Goal: Task Accomplishment & Management: Manage account settings

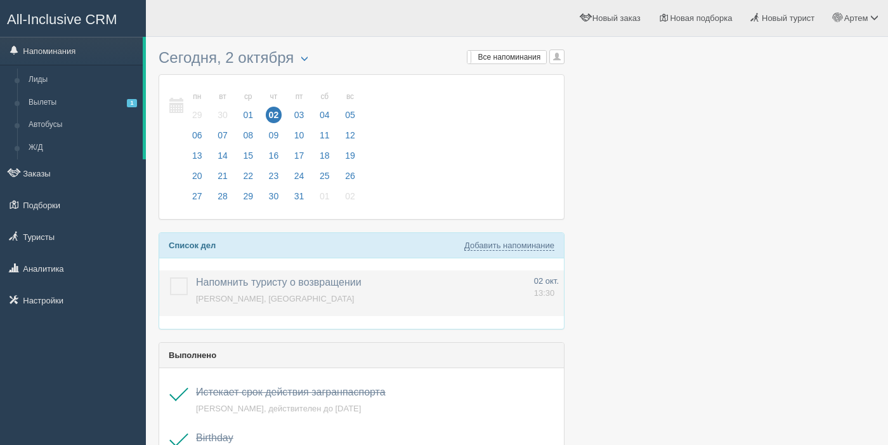
click at [170, 277] on label at bounding box center [170, 277] width 0 height 0
click at [0, 0] on input "checkbox" at bounding box center [0, 0] width 0 height 0
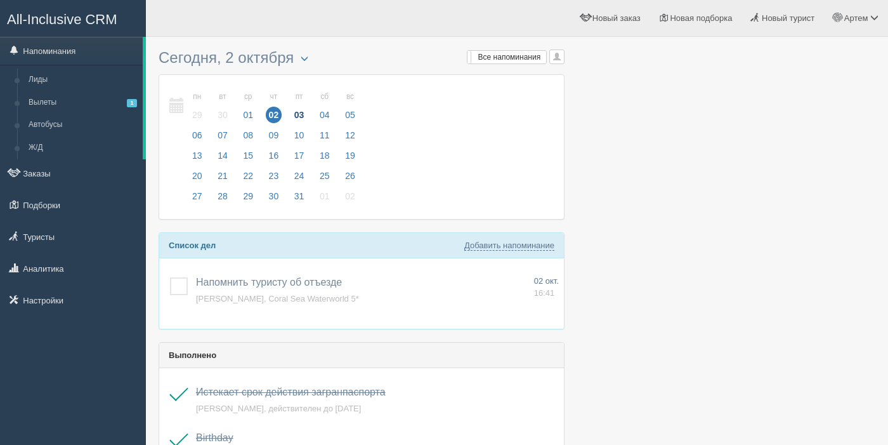
click at [304, 114] on span "03" at bounding box center [299, 115] width 16 height 16
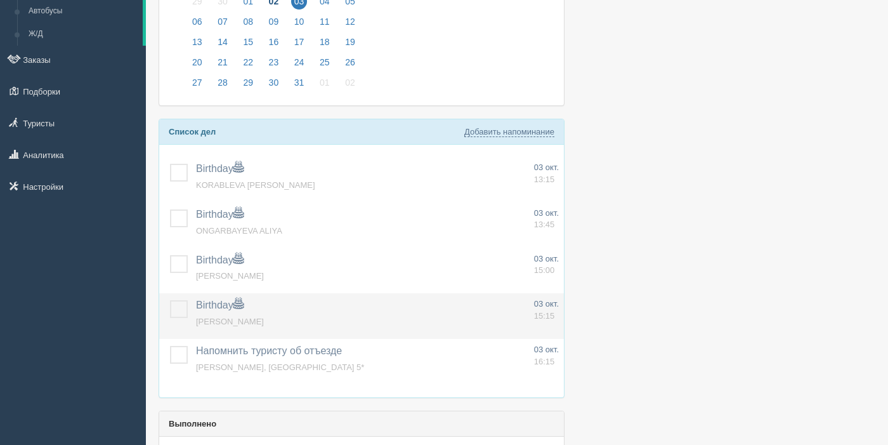
scroll to position [114, 0]
click at [170, 299] on label at bounding box center [170, 299] width 0 height 0
click at [0, 0] on input "checkbox" at bounding box center [0, 0] width 0 height 0
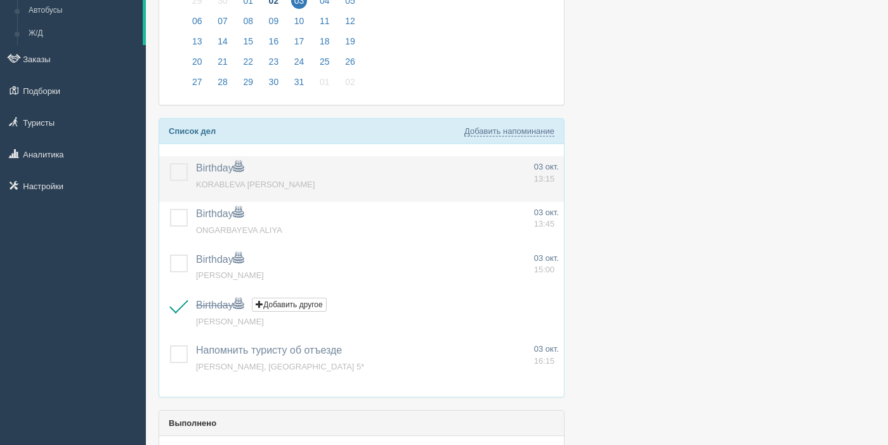
scroll to position [0, 0]
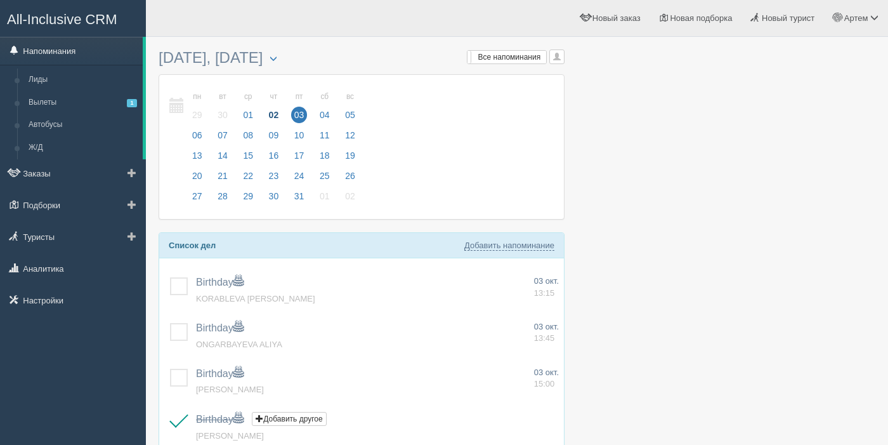
click at [83, 43] on link "Напоминания" at bounding box center [71, 51] width 143 height 28
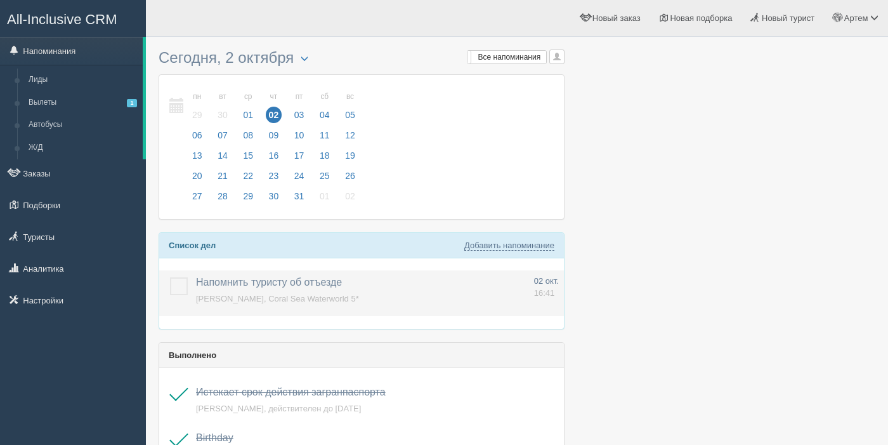
click at [170, 277] on label at bounding box center [170, 277] width 0 height 0
click at [0, 0] on input "checkbox" at bounding box center [0, 0] width 0 height 0
